Goal: Task Accomplishment & Management: Contribute content

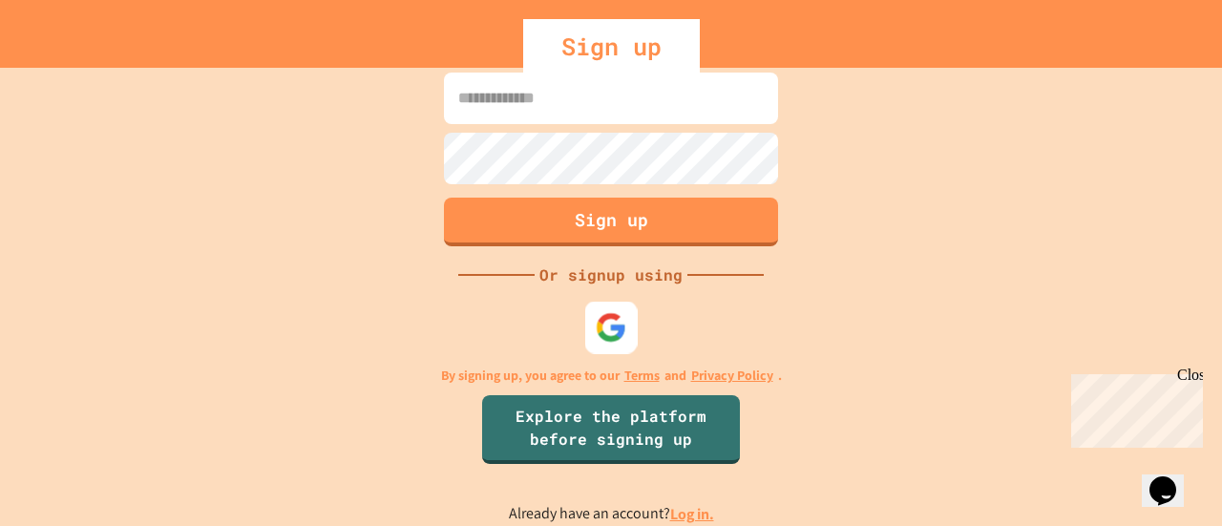
click at [628, 329] on div at bounding box center [611, 328] width 52 height 52
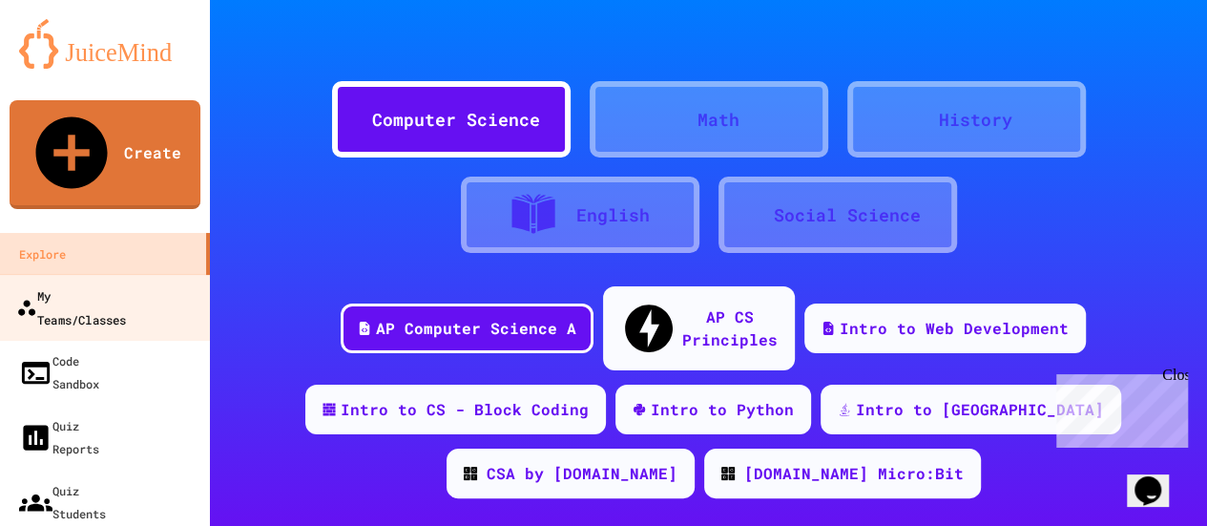
click at [125, 274] on link "My Teams/Classes" at bounding box center [105, 307] width 217 height 67
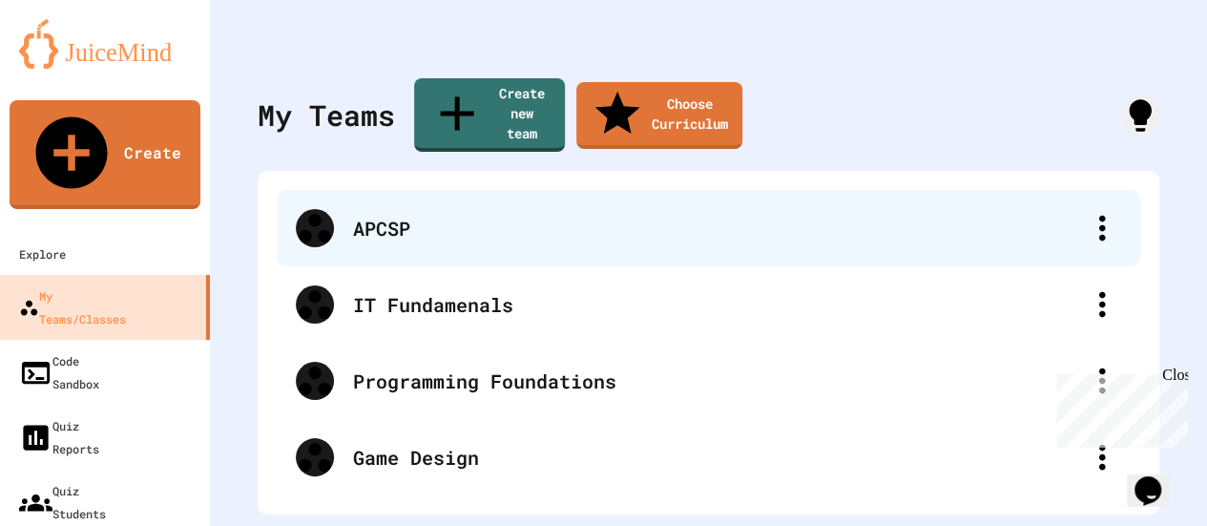
click at [389, 213] on div "APCSP" at bounding box center [709, 228] width 864 height 76
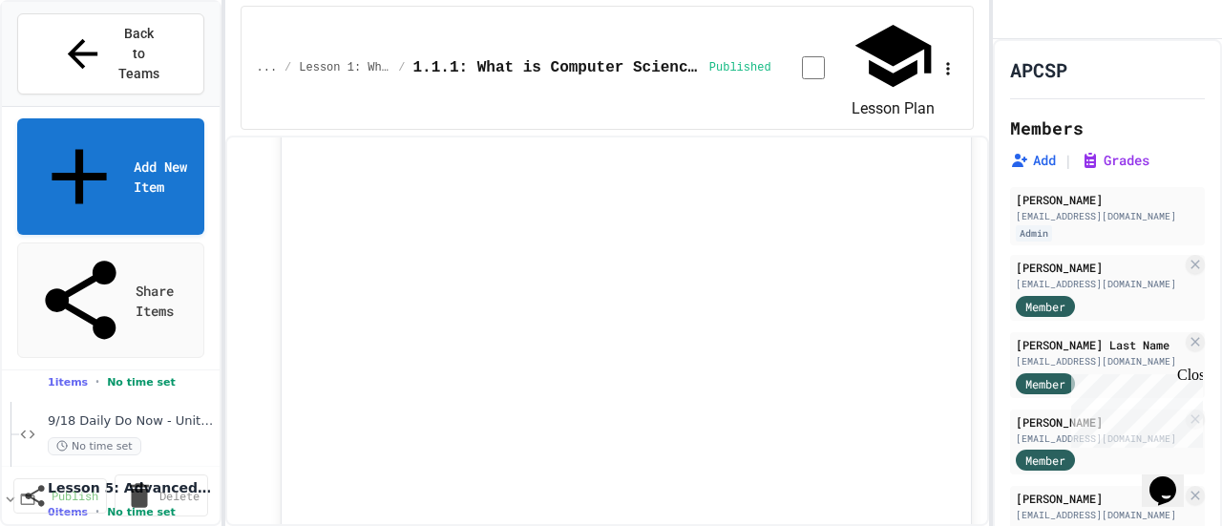
scroll to position [438, 0]
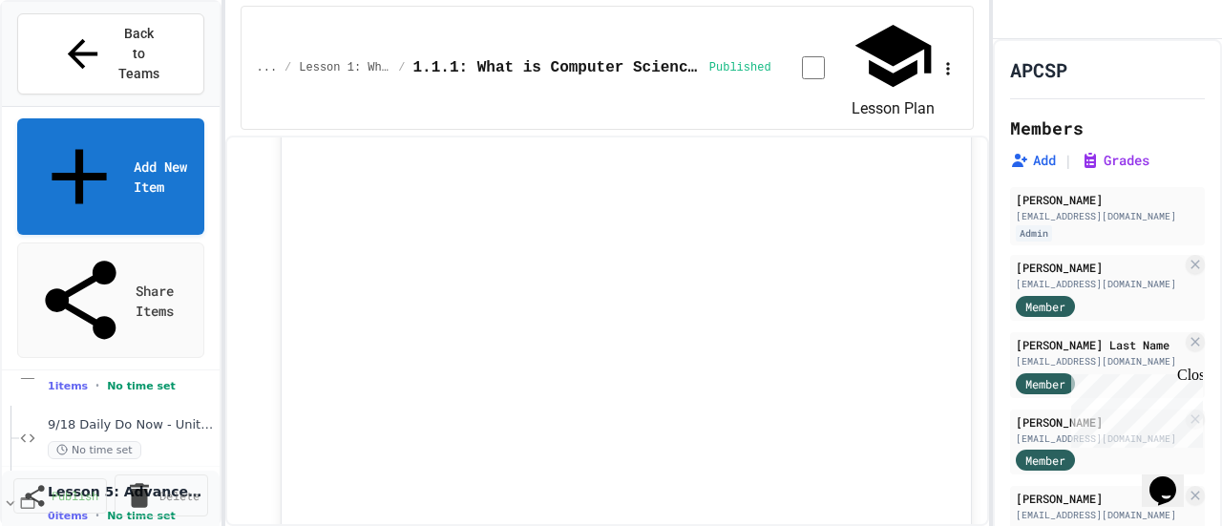
click at [13, 494] on icon at bounding box center [10, 502] width 17 height 17
click at [12, 499] on icon at bounding box center [11, 503] width 6 height 9
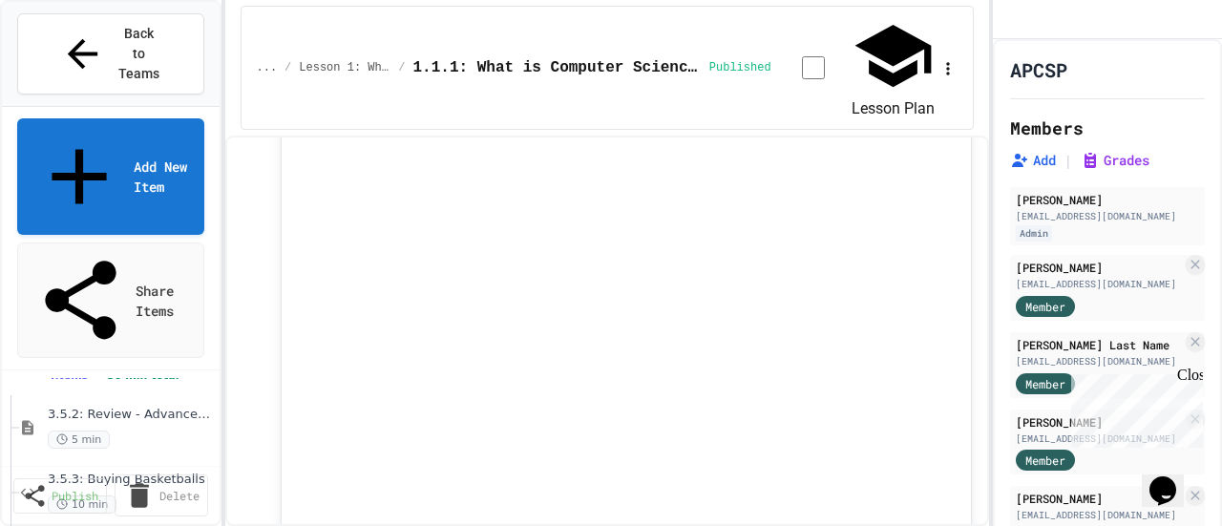
scroll to position [348, 0]
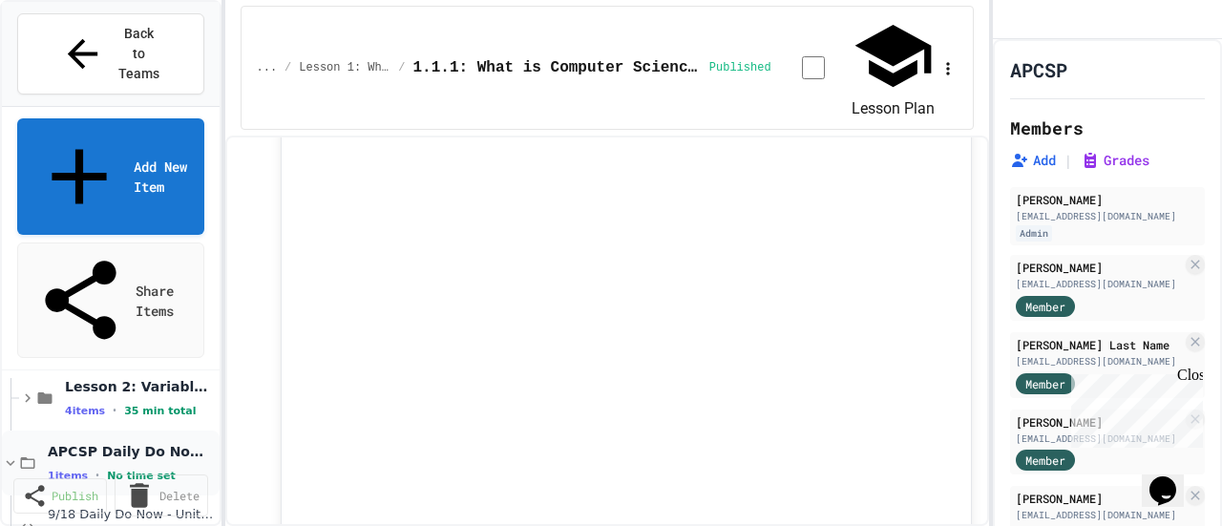
click at [12, 454] on icon at bounding box center [10, 462] width 17 height 17
click at [9, 525] on icon at bounding box center [11, 529] width 9 height 6
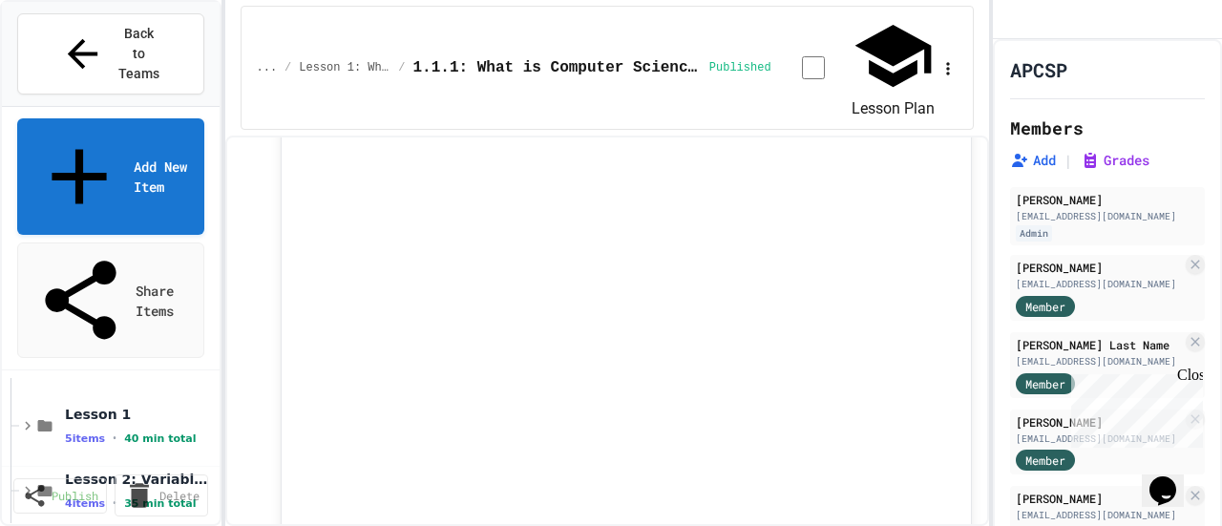
scroll to position [255, 0]
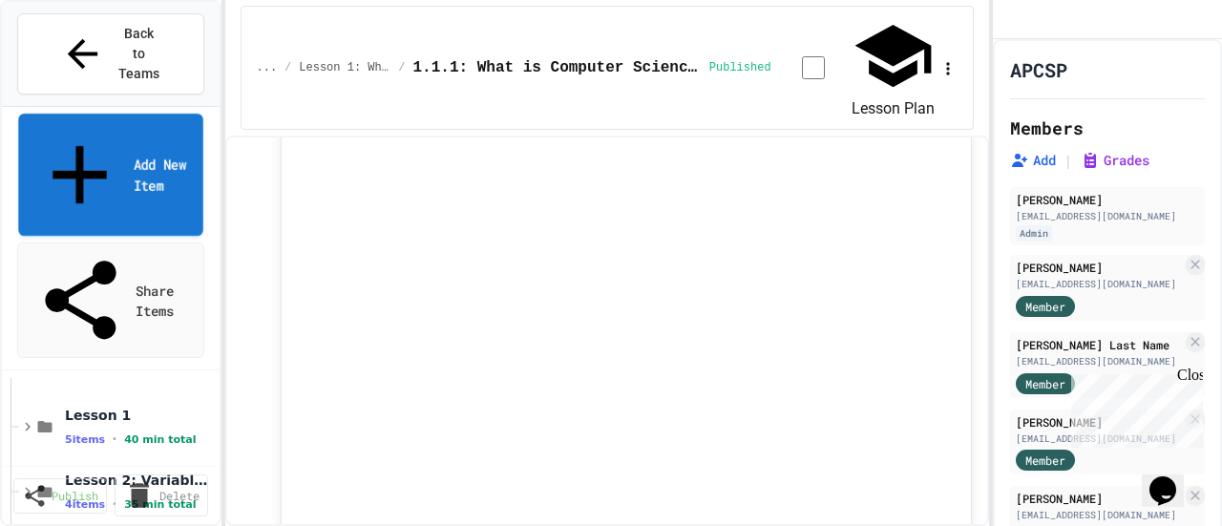
click at [94, 114] on link "Add New Item" at bounding box center [110, 175] width 184 height 122
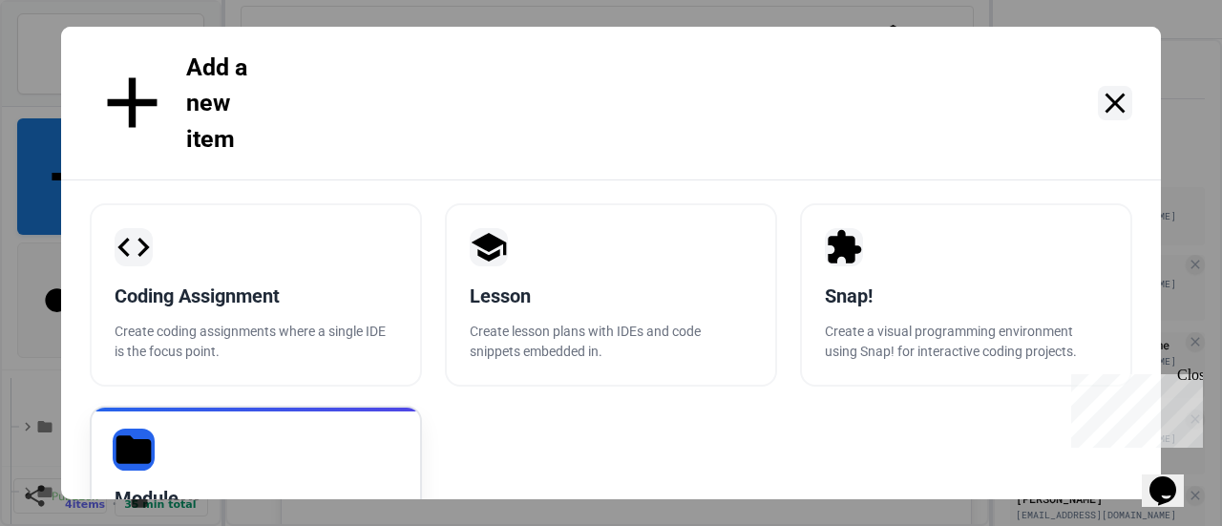
click at [237, 406] on div "Module Create a simple folder to help organize all of your lessons and coding a…" at bounding box center [256, 497] width 332 height 183
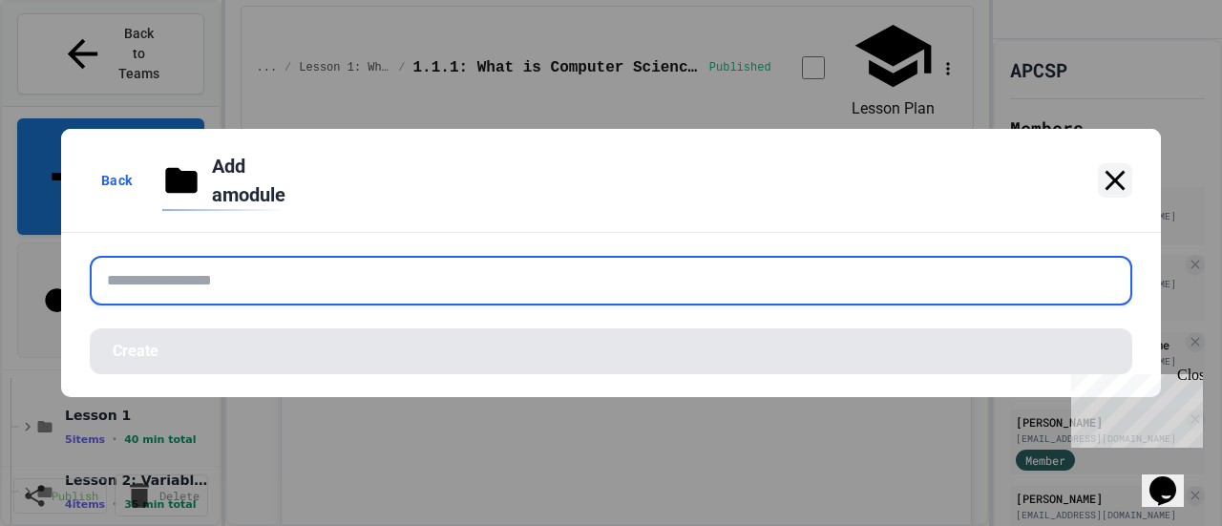
click at [282, 267] on input "text" at bounding box center [611, 281] width 1042 height 50
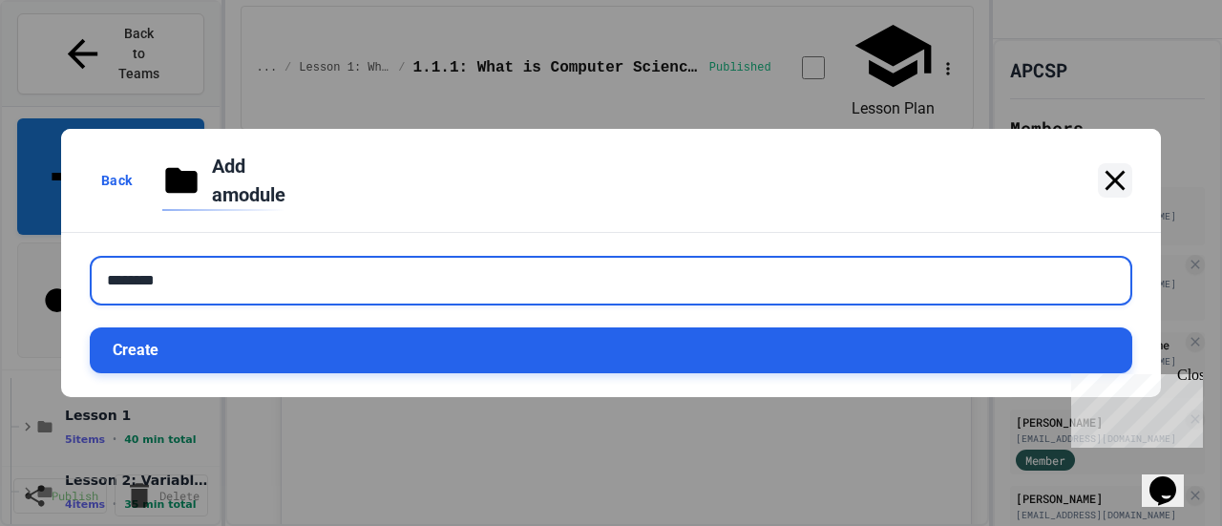
type input "********"
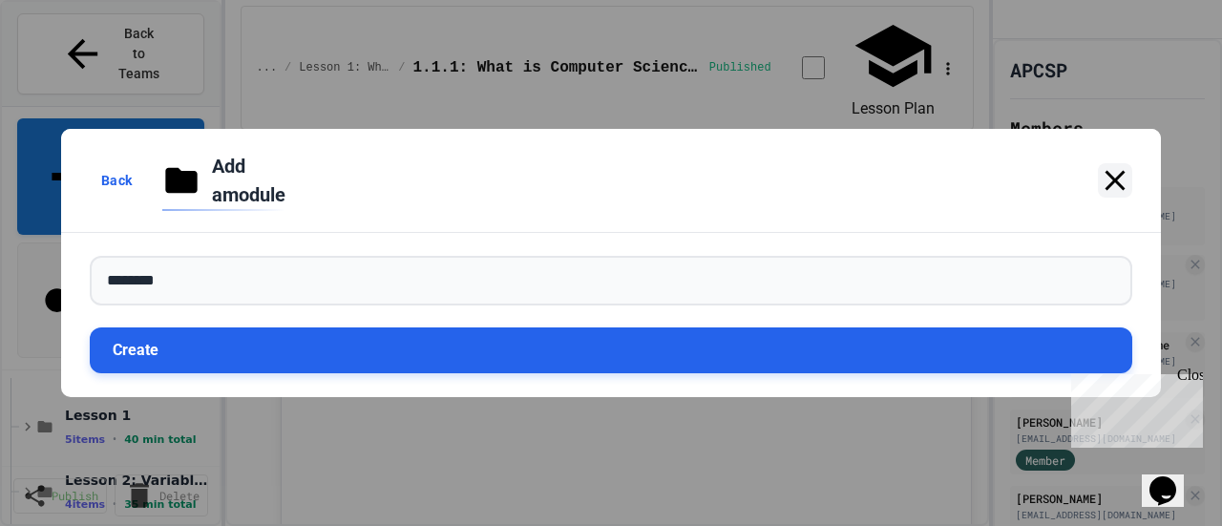
click at [410, 341] on button "Create" at bounding box center [611, 350] width 1042 height 46
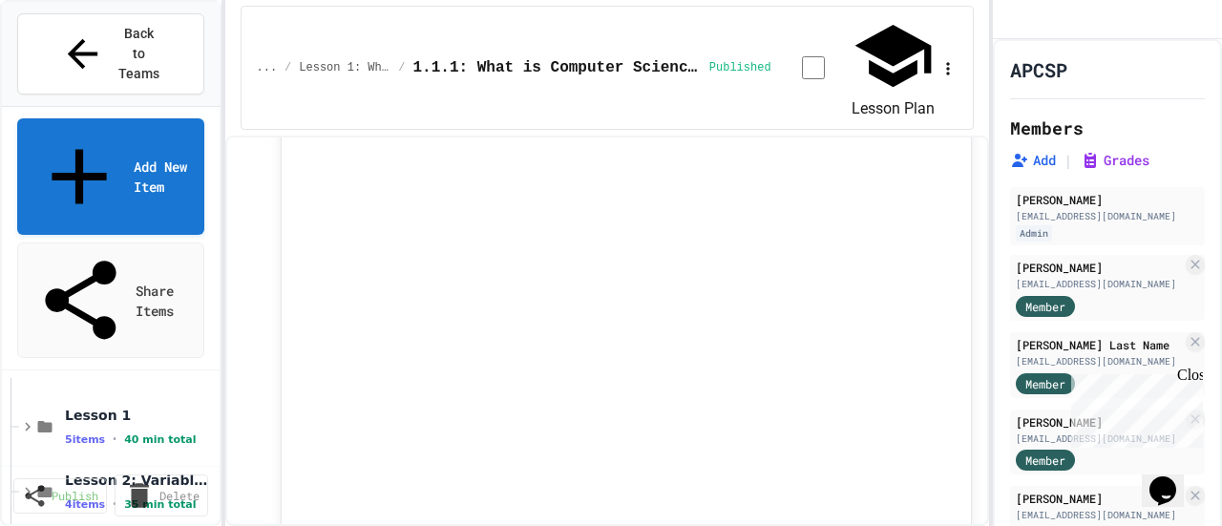
scroll to position [320, 0]
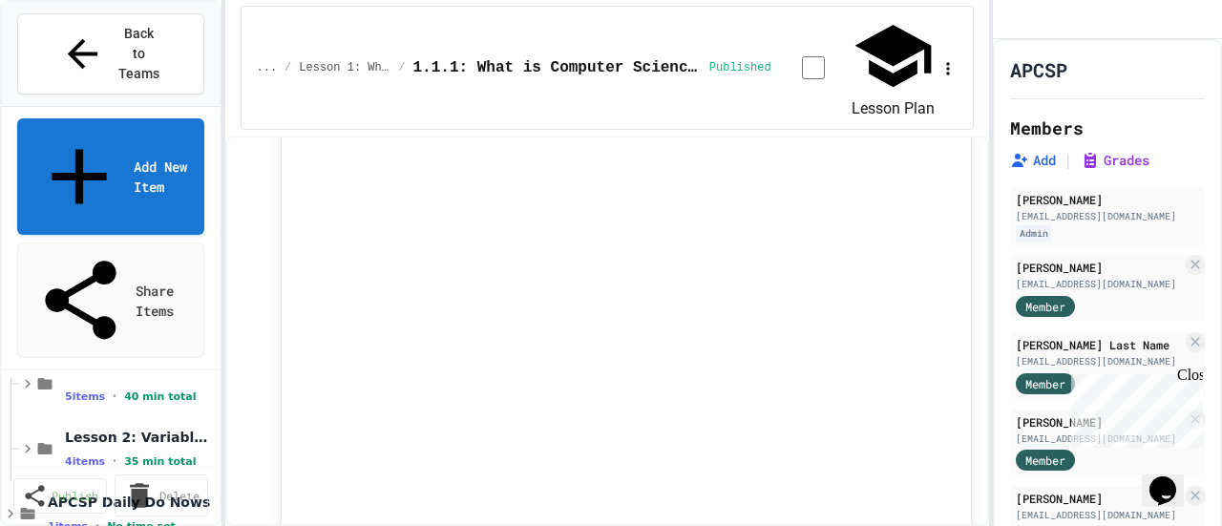
click at [108, 114] on link "Add New Item" at bounding box center [110, 175] width 186 height 122
select select "*******"
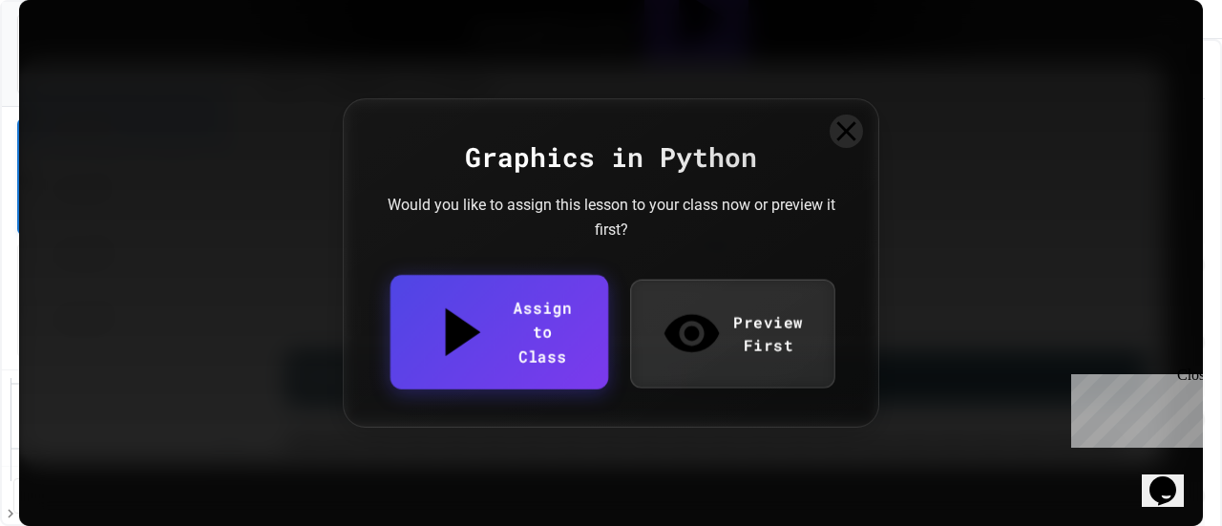
click at [557, 331] on link "Assign to Class" at bounding box center [499, 332] width 218 height 114
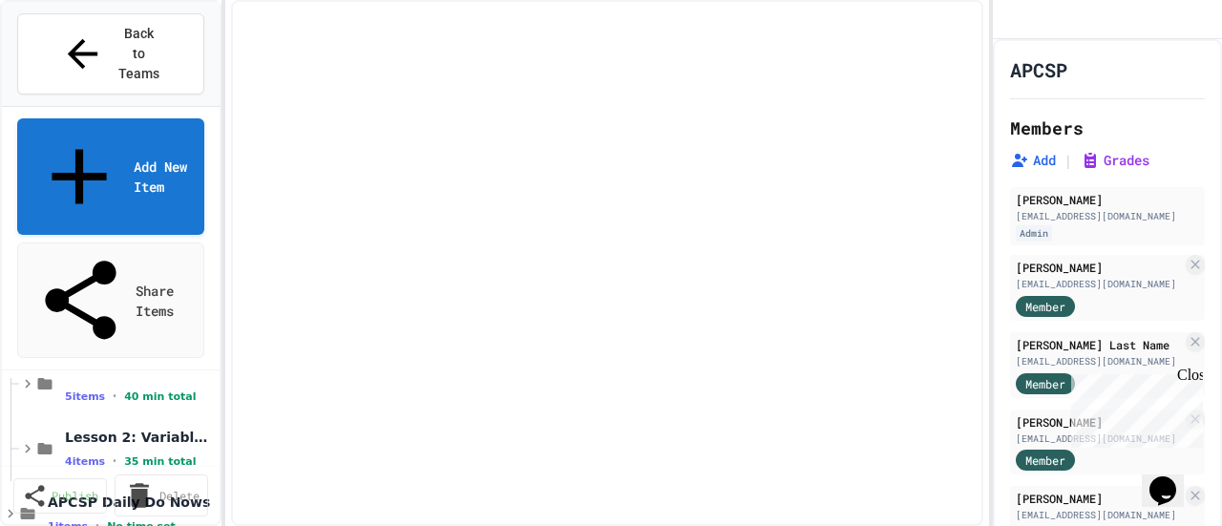
select select "***"
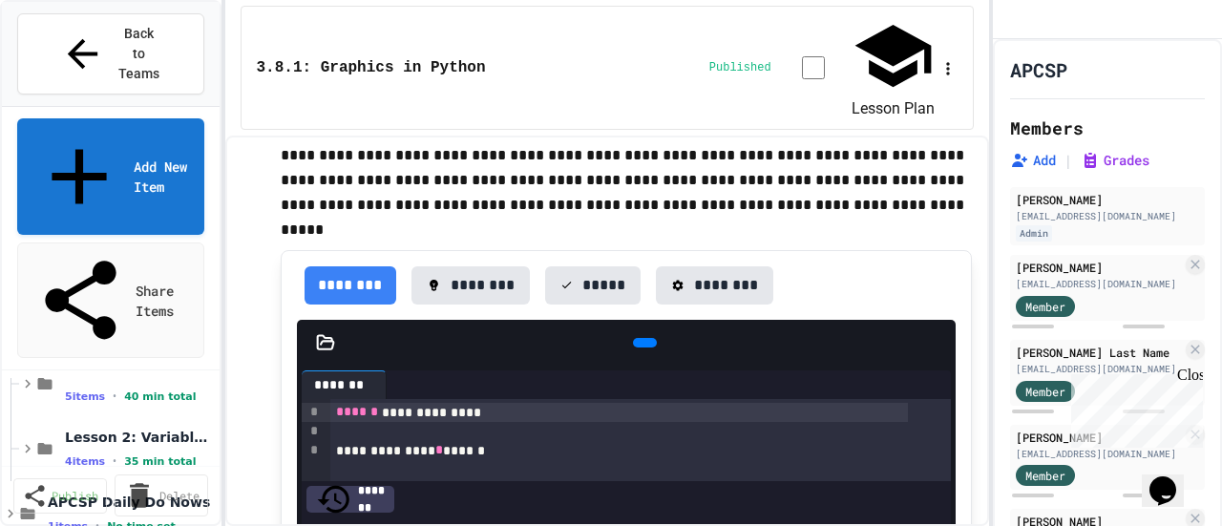
scroll to position [503, 0]
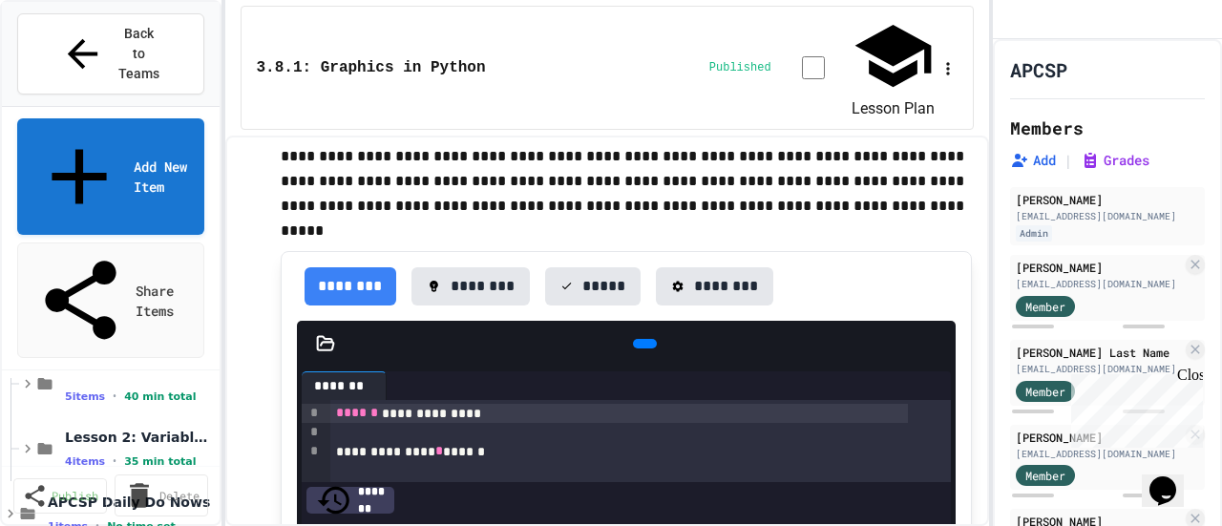
click at [861, 28] on button "Lesson Plan" at bounding box center [892, 67] width 83 height 107
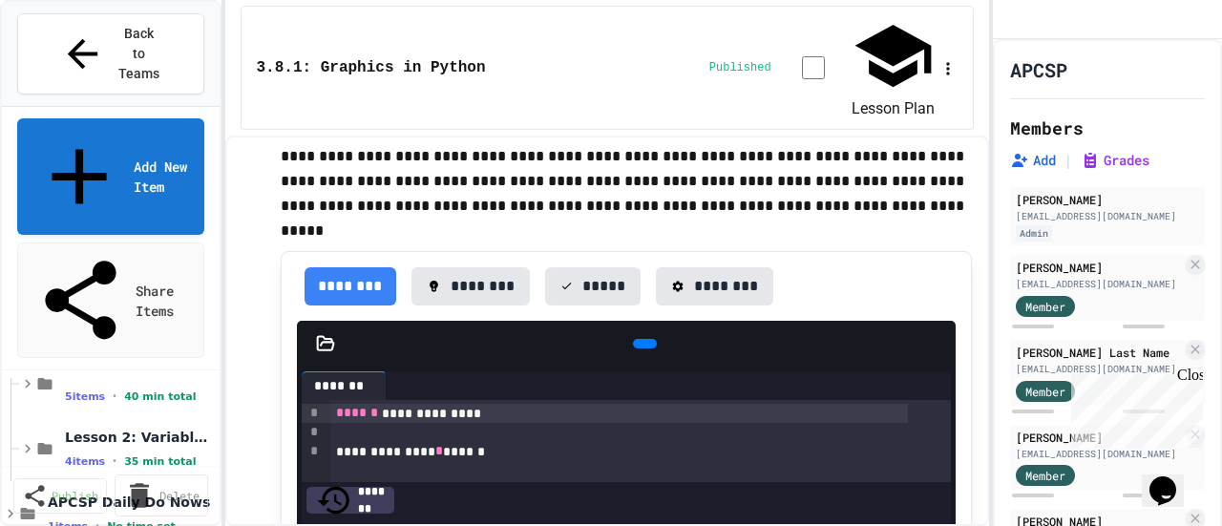
copy div "**********"
